Goal: Book appointment/travel/reservation

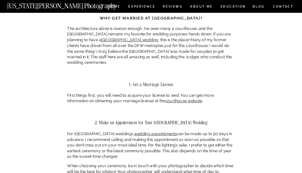
scroll to position [396, 0]
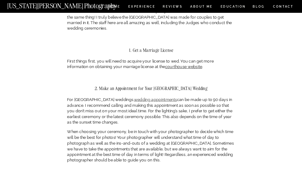
click at [166, 99] on link "wedding appointments" at bounding box center [155, 99] width 43 height 5
click at [161, 98] on link "wedding appointments" at bounding box center [155, 99] width 43 height 5
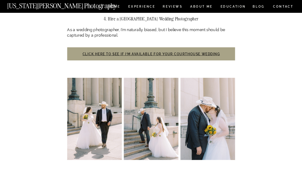
scroll to position [579, 0]
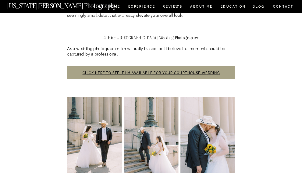
click at [150, 69] on h3 "Click here to see if I’m available for your courthouse wedding" at bounding box center [151, 72] width 168 height 13
click at [151, 71] on link "Click here to see if I’m available for your courthouse wedding" at bounding box center [152, 73] width 138 height 4
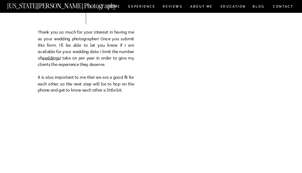
scroll to position [61, 0]
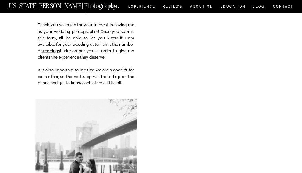
click at [119, 65] on p "Thank you so much for your interest in having me as your wedding photographer! …" at bounding box center [86, 58] width 96 height 72
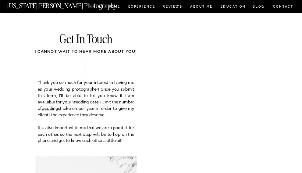
scroll to position [0, 0]
